Goal: Information Seeking & Learning: Learn about a topic

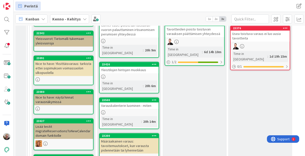
scroll to position [883, 0]
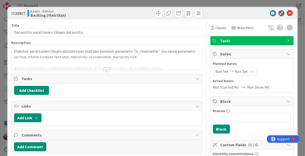
click at [120, 69] on div at bounding box center [107, 63] width 190 height 13
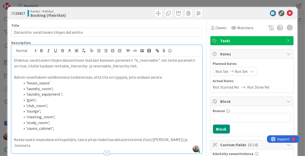
click at [134, 76] on p "Admin-sovelluksen validoinnissa tarkistetaan, että tila on tyyppiä, jota voidaa…" at bounding box center [106, 78] width 185 height 6
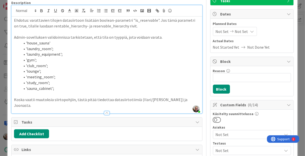
click at [109, 92] on p at bounding box center [106, 94] width 185 height 6
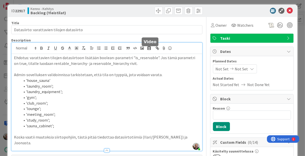
scroll to position [0, 0]
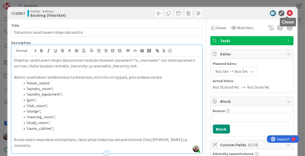
click at [287, 13] on icon at bounding box center [290, 13] width 6 height 6
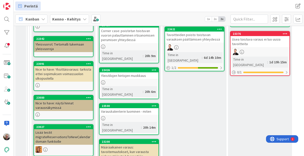
scroll to position [883, 0]
